Goal: Find specific fact

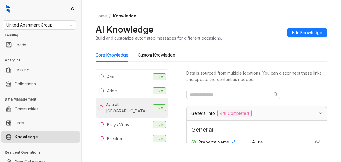
scroll to position [117, 0]
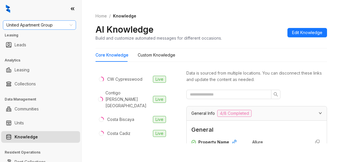
click at [54, 26] on span "United Apartment Group" at bounding box center [39, 25] width 66 height 9
type input "*****"
click at [56, 36] on div "Brookside" at bounding box center [40, 37] width 64 height 6
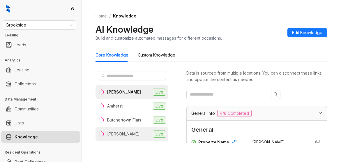
click at [124, 136] on li "Collins Live" at bounding box center [132, 134] width 73 height 14
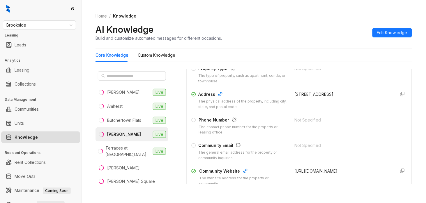
scroll to position [87, 0]
drag, startPoint x: 307, startPoint y: 0, endPoint x: 282, endPoint y: 18, distance: 30.9
click at [282, 18] on ol "Home / Knowledge" at bounding box center [254, 16] width 317 height 6
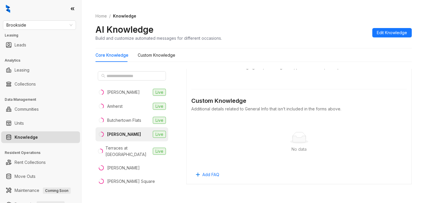
scroll to position [146, 0]
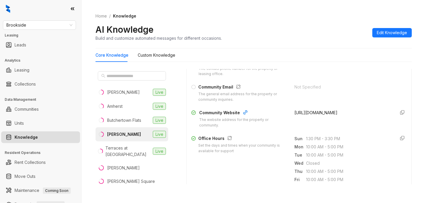
click at [311, 115] on span "https://www.livethecollins.com/" at bounding box center [316, 112] width 43 height 5
click at [315, 115] on span "https://www.livethecollins.com/" at bounding box center [316, 112] width 43 height 5
copy form "https://www.livethecollins.com/"
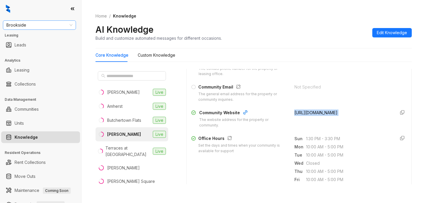
click at [59, 25] on span "Brookside" at bounding box center [39, 25] width 66 height 9
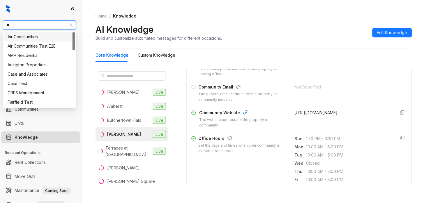
click at [45, 25] on input "**" at bounding box center [36, 25] width 61 height 9
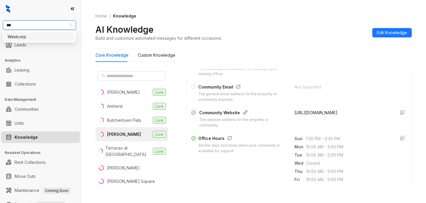
type input "****"
click at [45, 40] on div "Westcorp" at bounding box center [39, 36] width 71 height 9
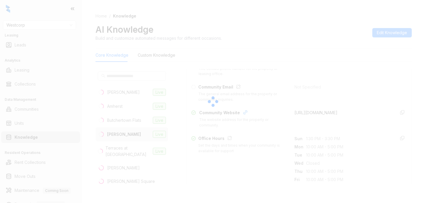
click at [341, 65] on div at bounding box center [213, 101] width 426 height 203
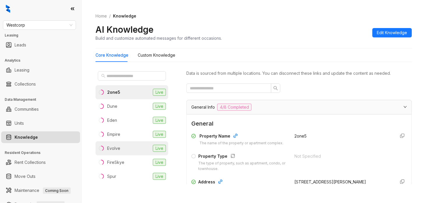
click at [122, 146] on li "Evolve Live" at bounding box center [132, 148] width 73 height 14
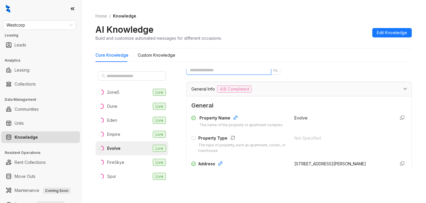
click at [230, 71] on input "text" at bounding box center [226, 70] width 73 height 6
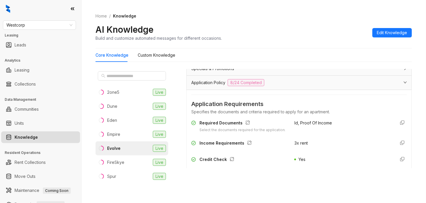
scroll to position [73, 0]
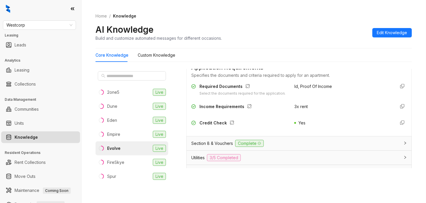
type input "***"
click at [298, 109] on span "3x rent" at bounding box center [301, 106] width 13 height 5
drag, startPoint x: 298, startPoint y: 112, endPoint x: 289, endPoint y: 112, distance: 9.3
click at [295, 109] on span "3x rent" at bounding box center [301, 106] width 13 height 5
copy span "3x rent"
